Goal: Information Seeking & Learning: Learn about a topic

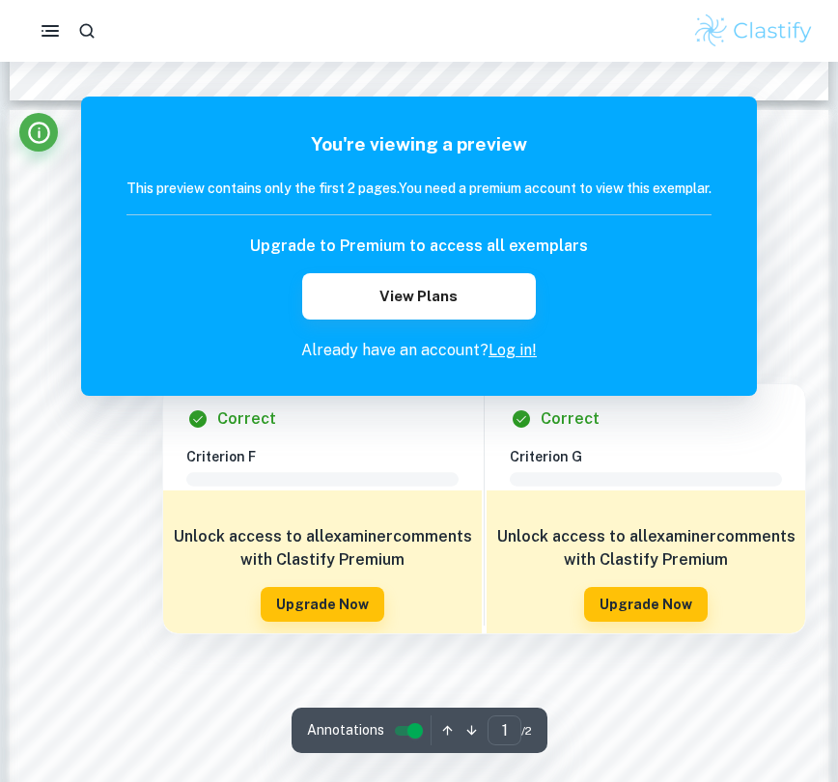
scroll to position [1060, 0]
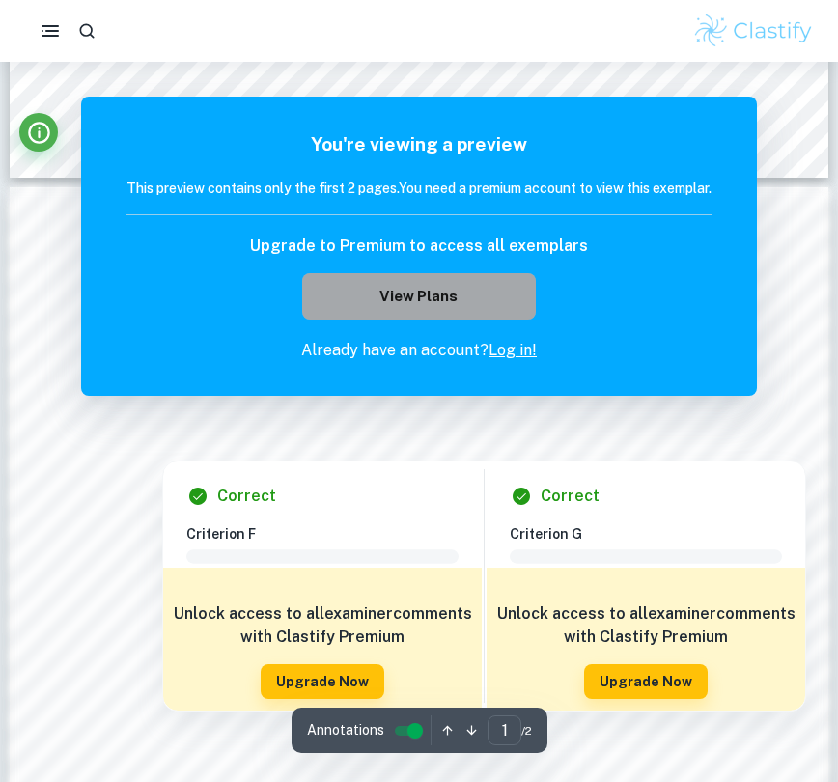
click at [387, 282] on button "View Plans" at bounding box center [419, 296] width 234 height 46
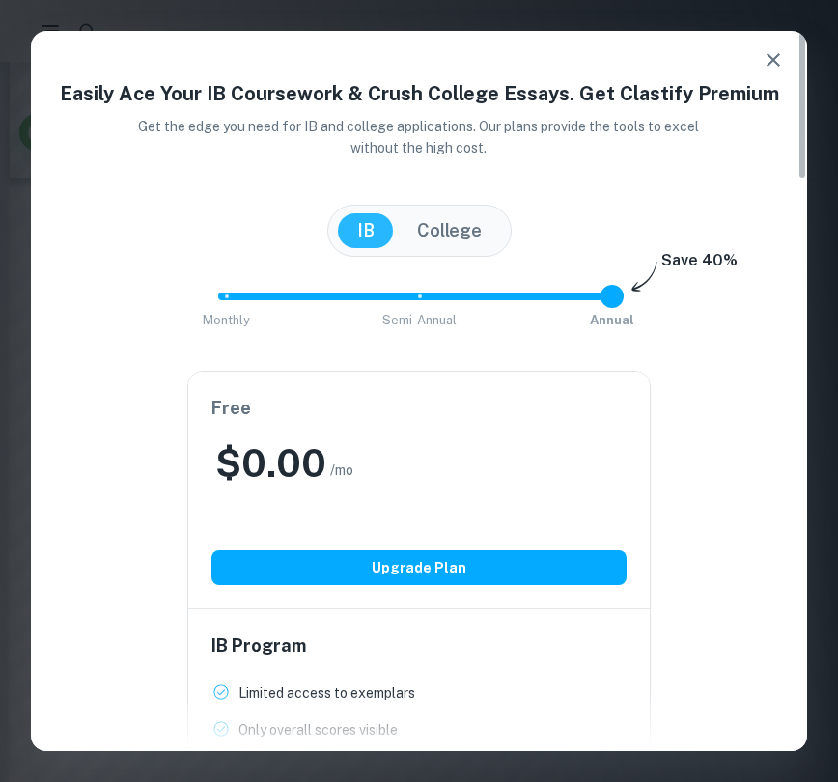
click at [760, 65] on button "button" at bounding box center [773, 60] width 39 height 39
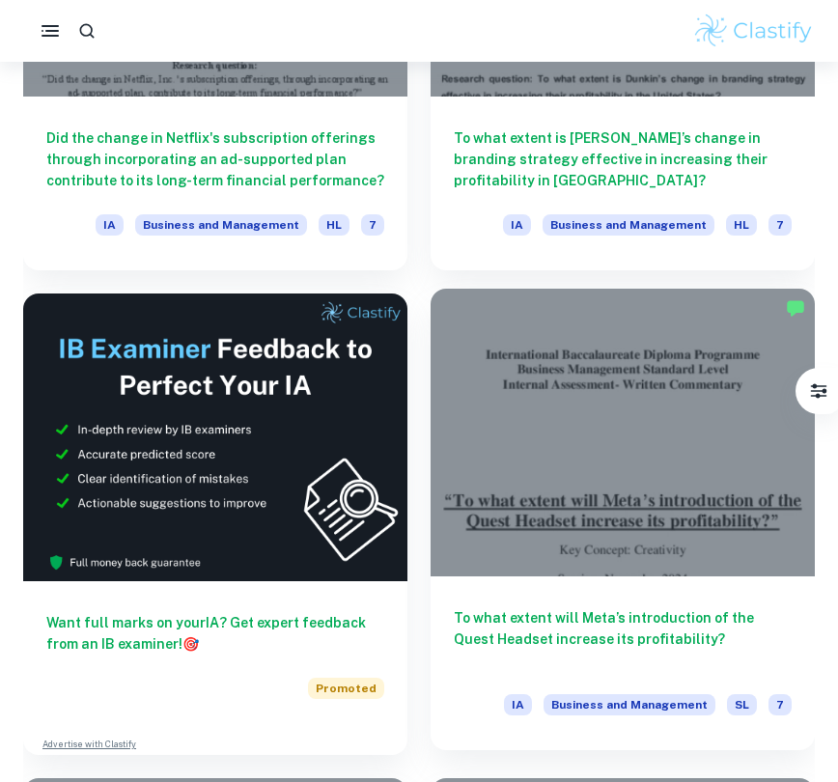
scroll to position [825, 0]
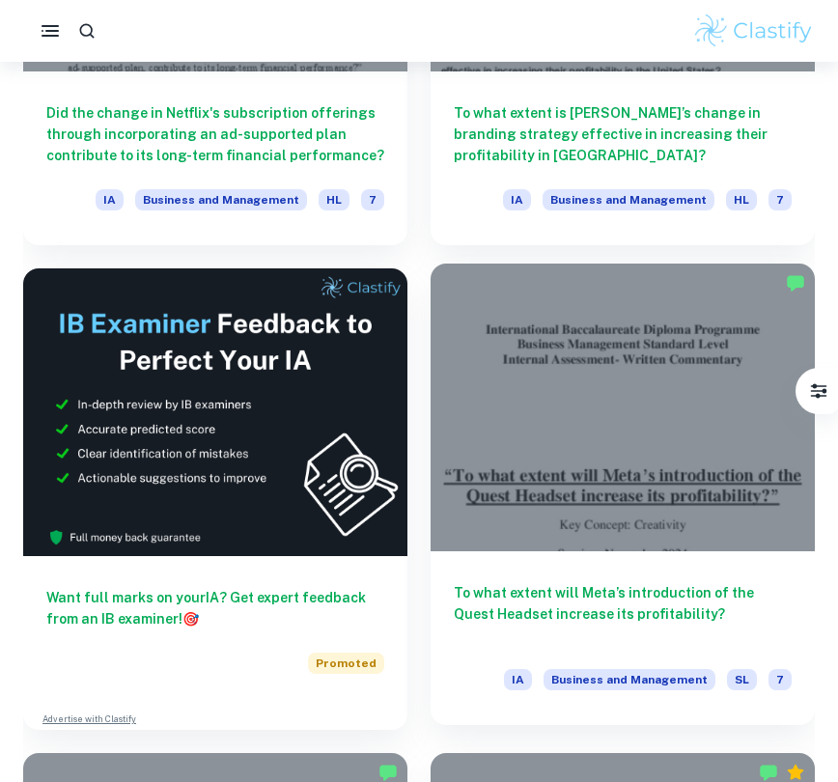
click at [646, 448] on div at bounding box center [623, 408] width 384 height 289
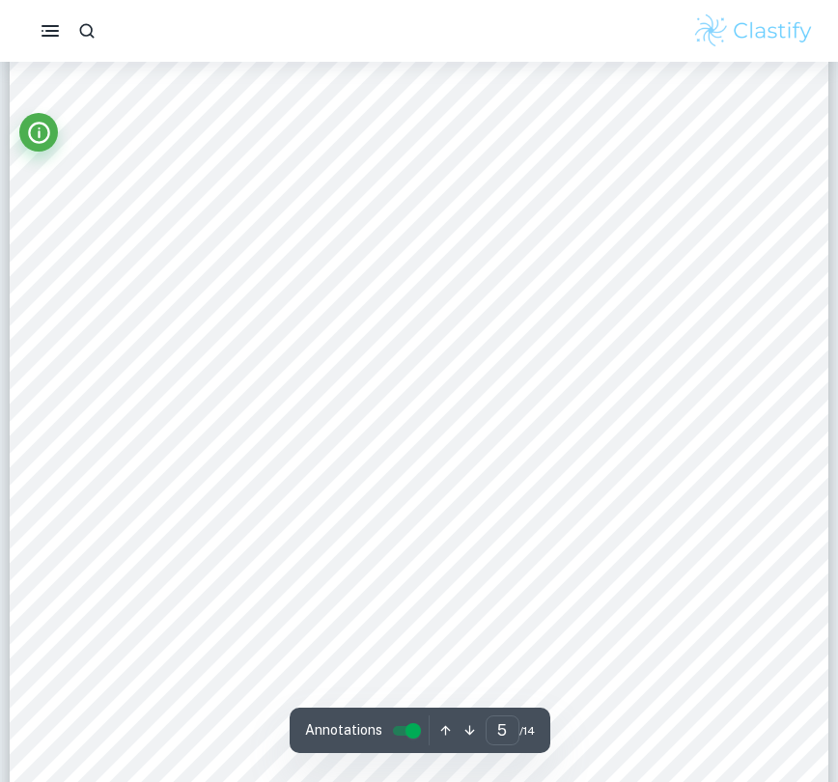
scroll to position [5227, 0]
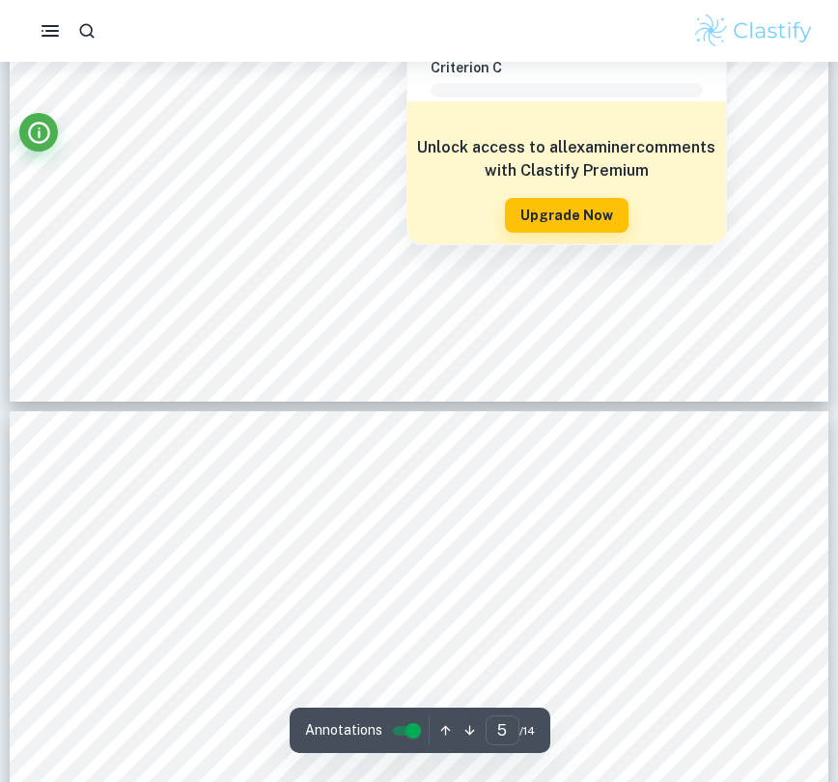
type input "6"
